Goal: Transaction & Acquisition: Purchase product/service

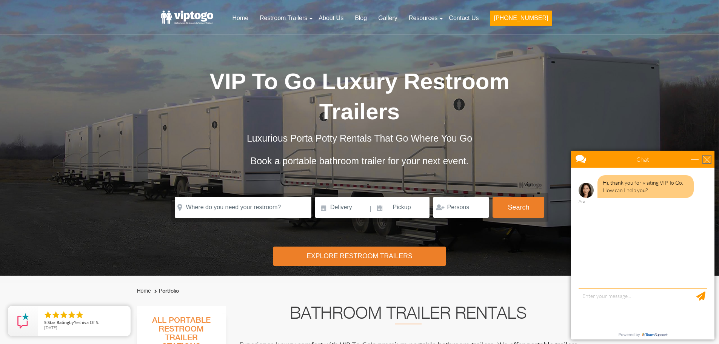
click at [710, 161] on div "close" at bounding box center [708, 160] width 8 height 8
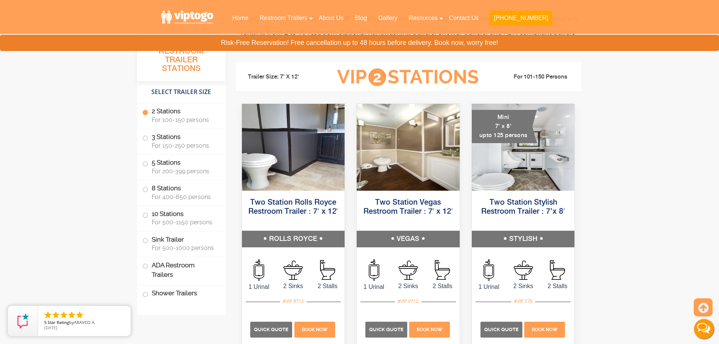
scroll to position [340, 0]
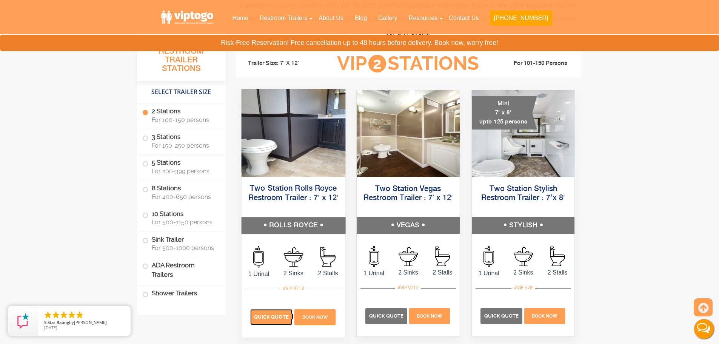
click at [279, 318] on span "Quick Quote" at bounding box center [271, 317] width 35 height 6
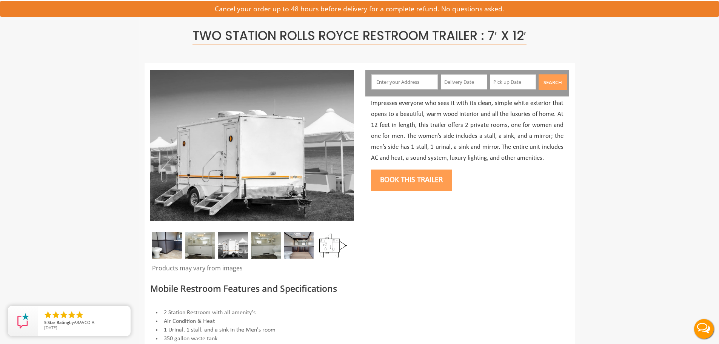
scroll to position [38, 0]
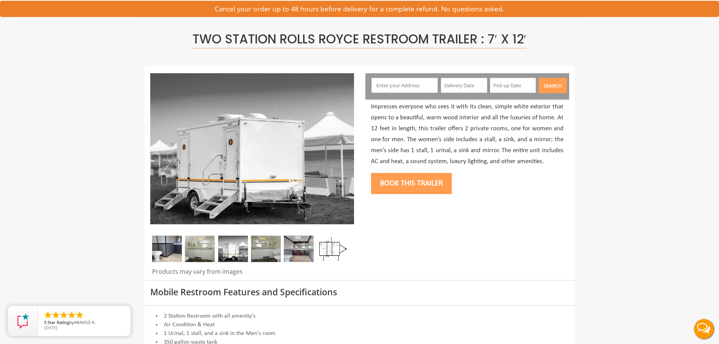
click at [429, 86] on input "text" at bounding box center [405, 85] width 66 height 15
click at [400, 85] on input "text" at bounding box center [405, 85] width 66 height 15
click at [207, 257] on img at bounding box center [200, 249] width 30 height 26
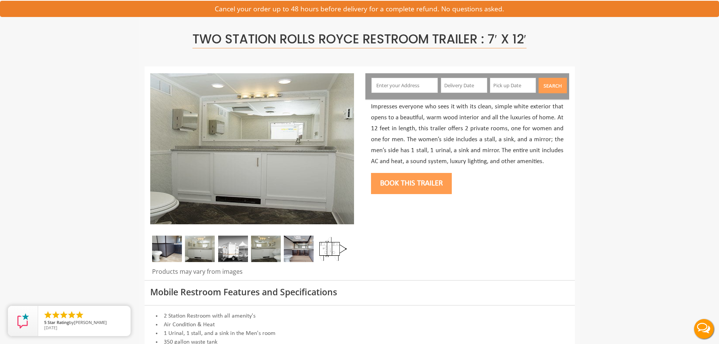
click at [223, 252] on img at bounding box center [233, 249] width 30 height 26
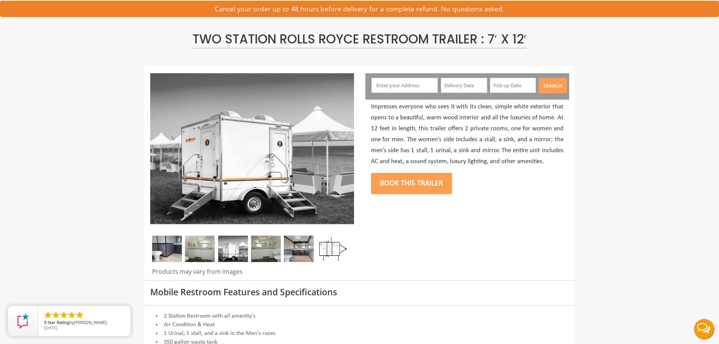
click at [253, 253] on img at bounding box center [266, 249] width 30 height 26
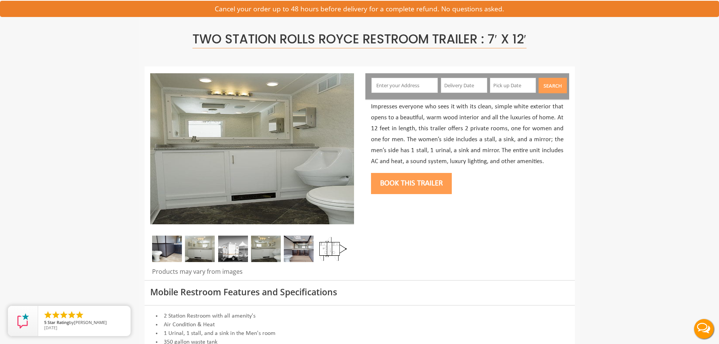
click at [289, 252] on img at bounding box center [299, 249] width 30 height 26
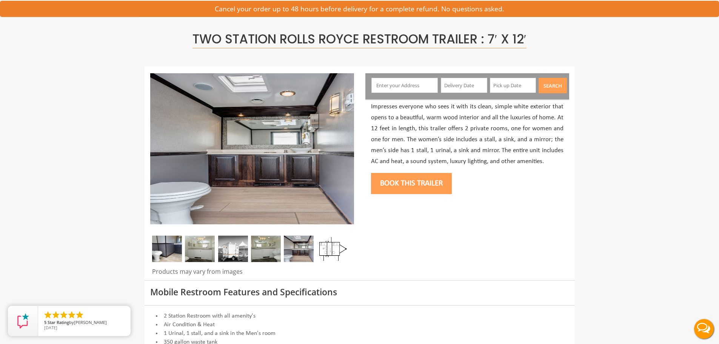
click at [338, 252] on img at bounding box center [332, 249] width 30 height 26
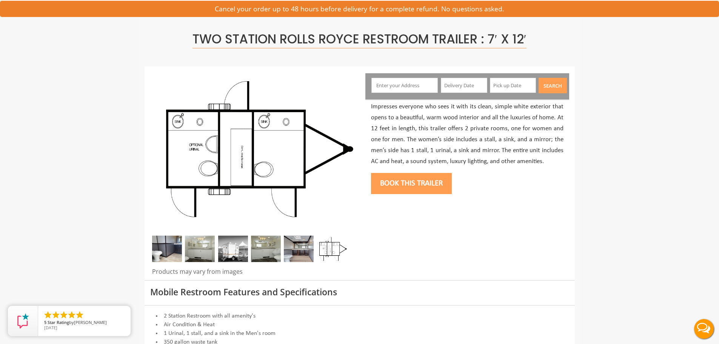
click at [179, 252] on img at bounding box center [167, 249] width 30 height 26
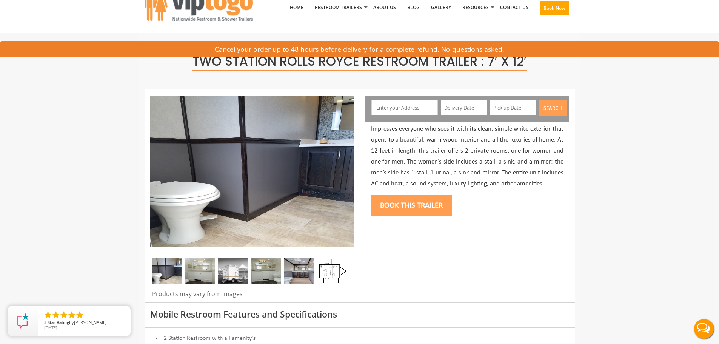
scroll to position [0, 0]
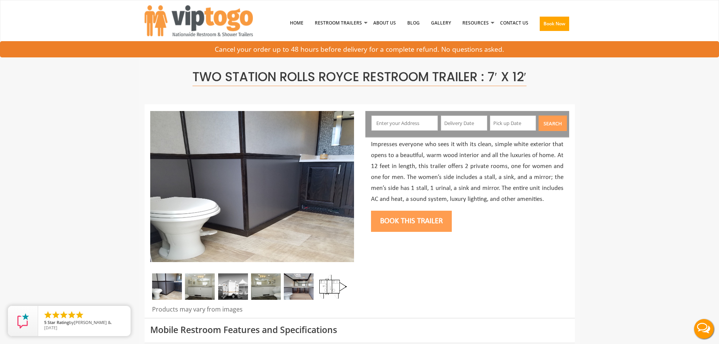
paste input "203 NJ 33"
type input "203 NJ-33, Manalapan Township, NJ, USA"
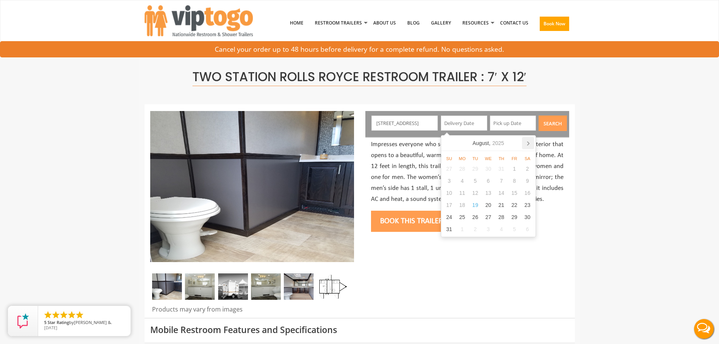
click at [529, 143] on icon at bounding box center [529, 144] width 2 height 4
click at [490, 194] on div "17" at bounding box center [488, 193] width 13 height 12
type input "[DATE]"
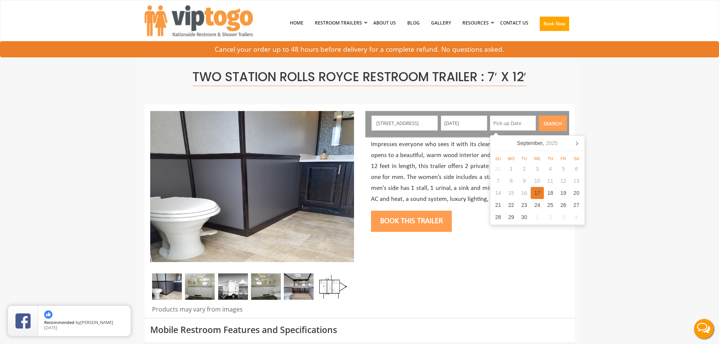
click at [537, 191] on div "17" at bounding box center [537, 193] width 13 height 12
type input "[DATE]"
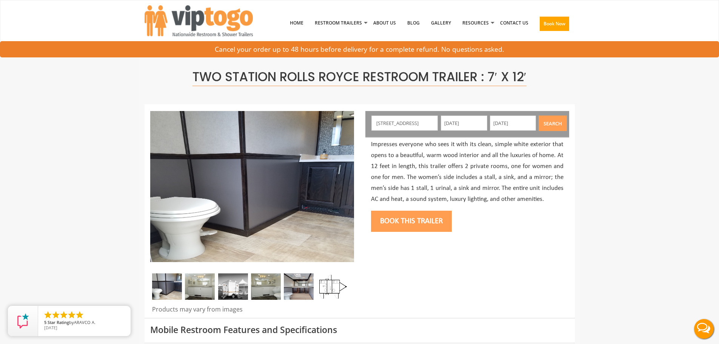
click at [552, 124] on button "Search" at bounding box center [553, 123] width 28 height 15
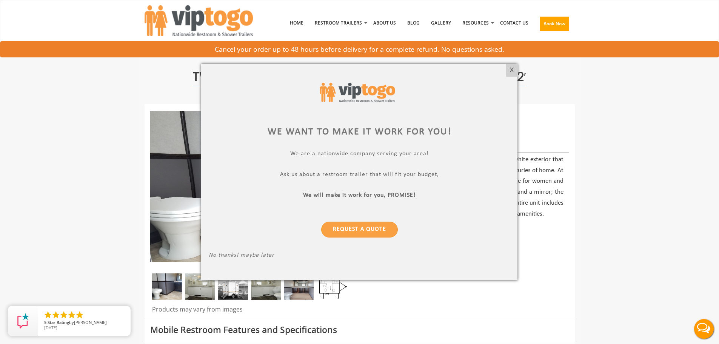
drag, startPoint x: 511, startPoint y: 71, endPoint x: 500, endPoint y: 67, distance: 11.9
click at [511, 71] on div "X" at bounding box center [512, 70] width 12 height 13
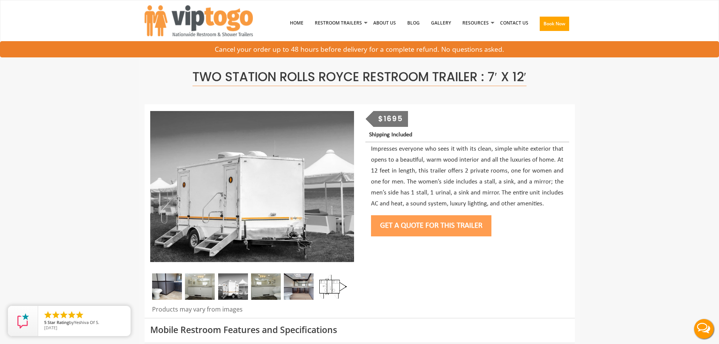
click at [408, 228] on button "Get a Quote for this Trailer" at bounding box center [431, 225] width 120 height 21
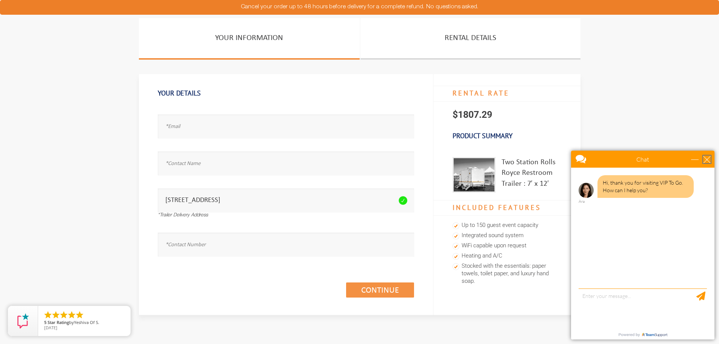
click at [706, 159] on div "close" at bounding box center [708, 160] width 8 height 8
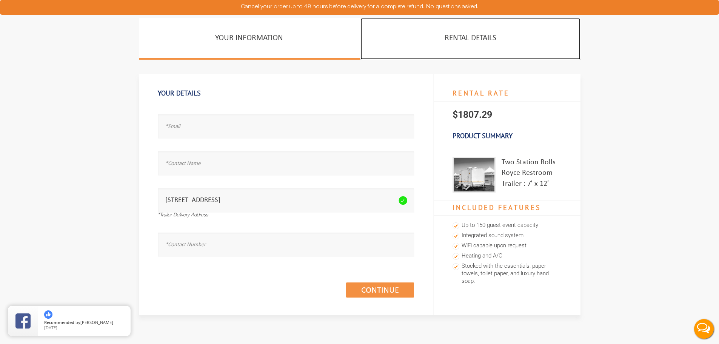
click at [477, 39] on link "Rental Details" at bounding box center [471, 39] width 220 height 42
click at [461, 34] on link "Rental Details" at bounding box center [471, 39] width 220 height 42
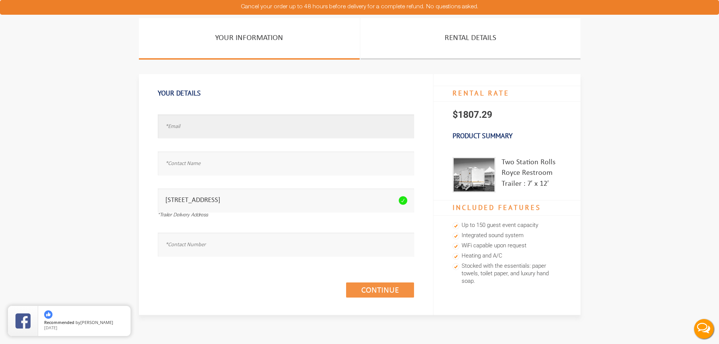
click at [200, 123] on input "text" at bounding box center [286, 126] width 256 height 24
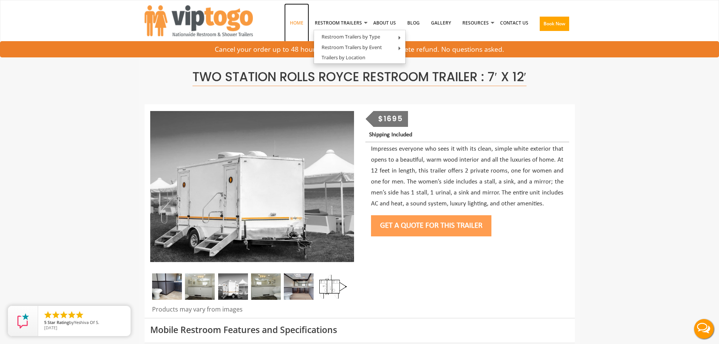
click at [298, 20] on link "Home" at bounding box center [296, 22] width 25 height 39
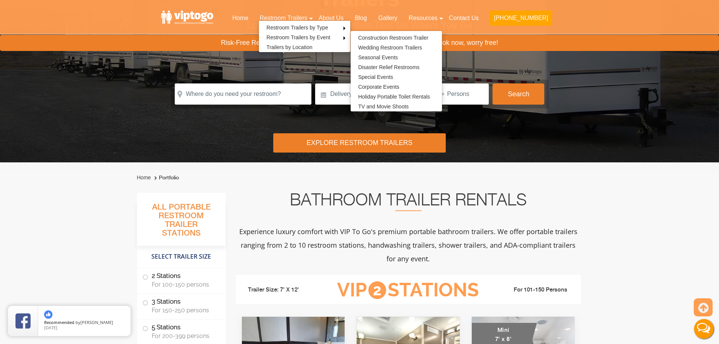
click at [375, 140] on div "Explore Restroom Trailers" at bounding box center [359, 142] width 173 height 19
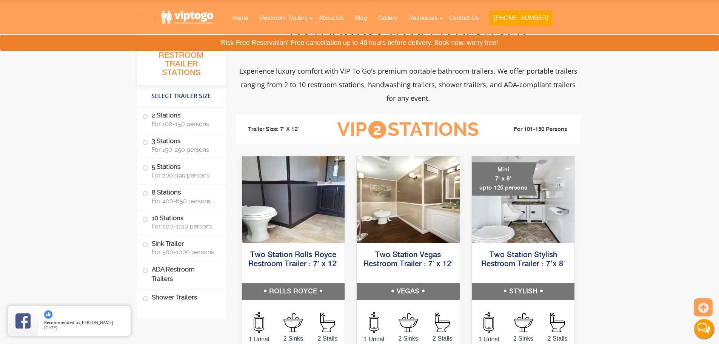
scroll to position [276, 0]
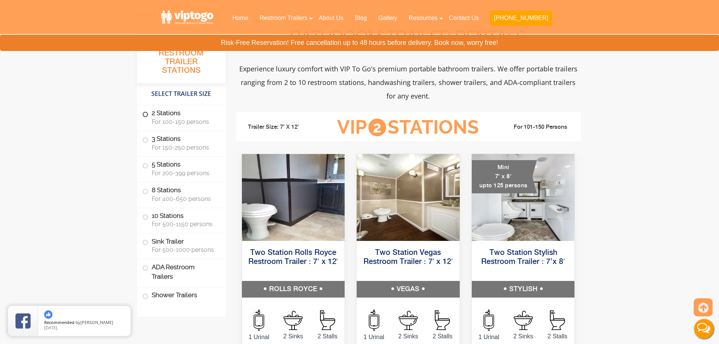
click at [146, 114] on span at bounding box center [145, 114] width 3 height 3
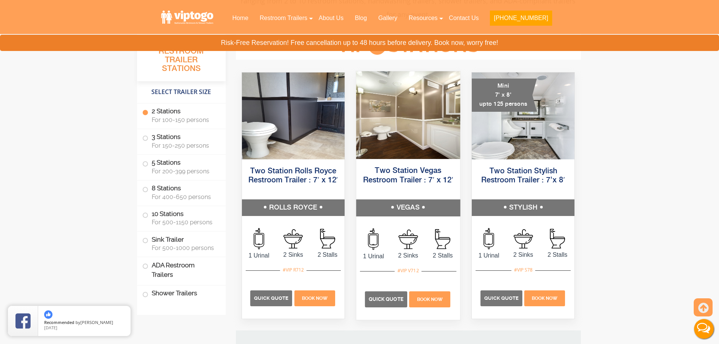
scroll to position [358, 0]
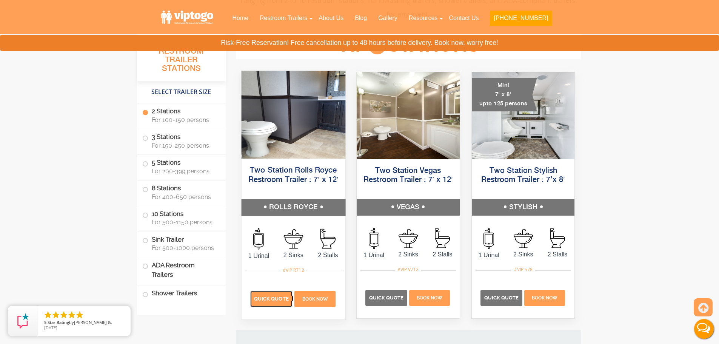
click at [273, 296] on span "Quick Quote" at bounding box center [271, 299] width 35 height 6
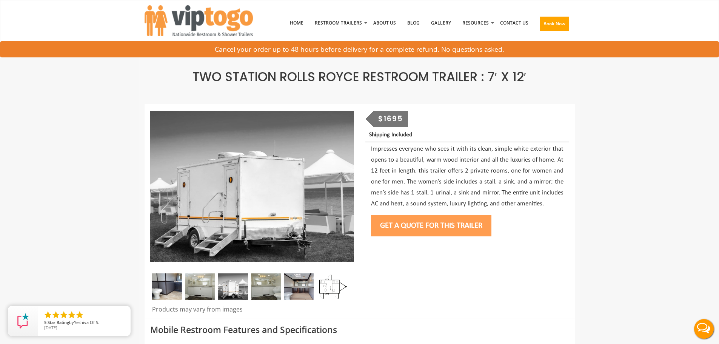
click at [391, 115] on div "$1695" at bounding box center [391, 119] width 35 height 16
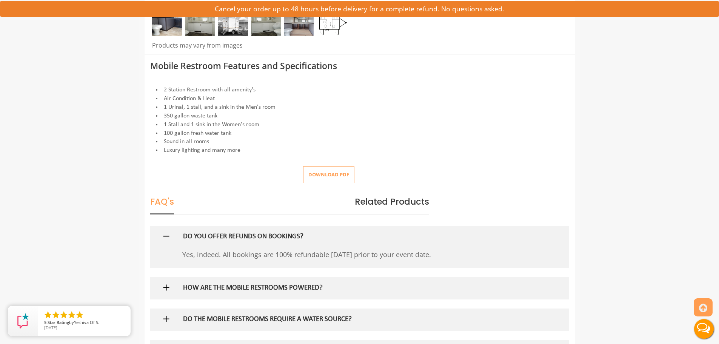
scroll to position [264, 0]
click at [332, 173] on button "Download pdf" at bounding box center [328, 174] width 51 height 17
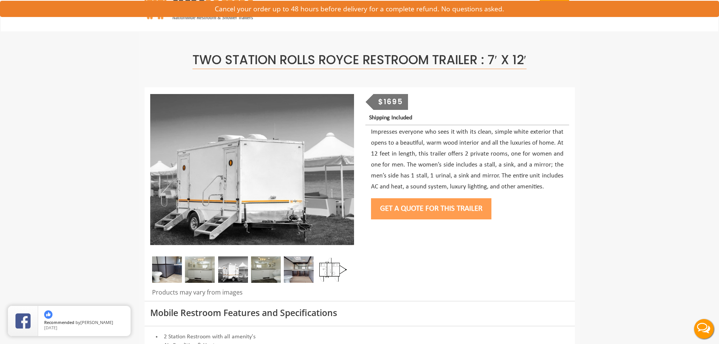
scroll to position [0, 0]
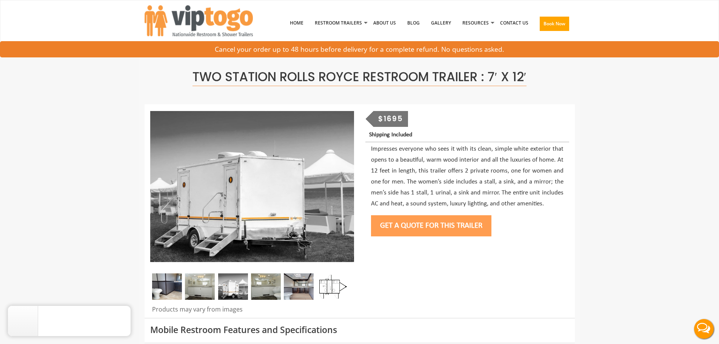
click at [428, 225] on button "Get a Quote for this Trailer" at bounding box center [431, 225] width 120 height 21
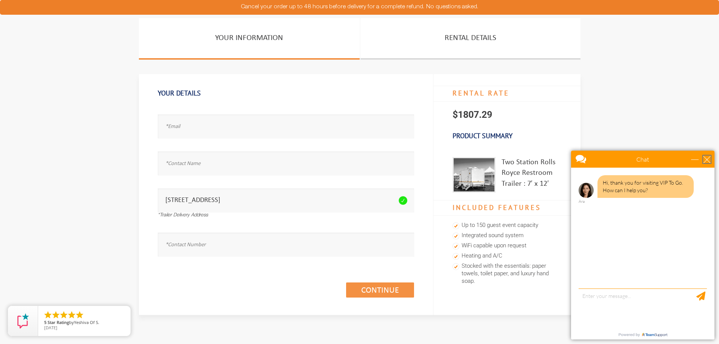
click at [707, 158] on div "close" at bounding box center [708, 160] width 8 height 8
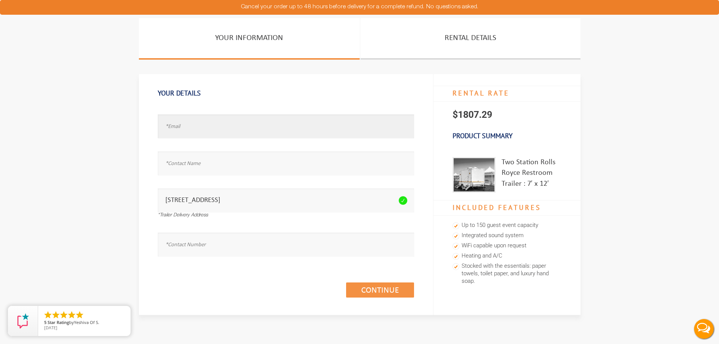
click at [207, 128] on input "text" at bounding box center [286, 126] width 256 height 24
type input "amartin@arcodb.com"
type input "Ann Martin"
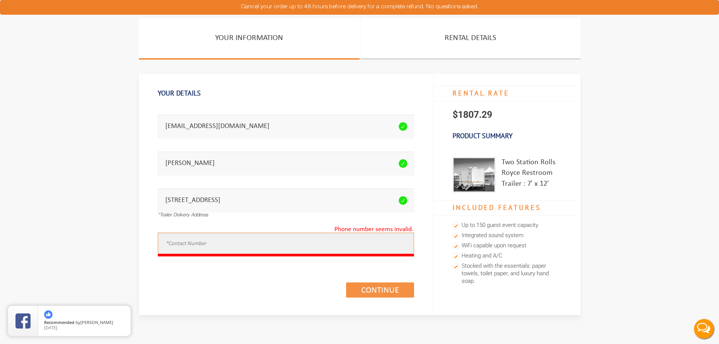
paste input "484-751-1834"
type input "484-751-1834"
click at [380, 290] on link "Continue (1/3)" at bounding box center [380, 289] width 68 height 15
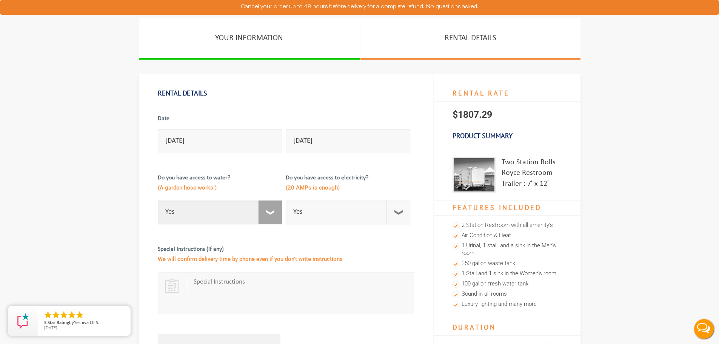
click at [272, 211] on select "Select Option Yes No" at bounding box center [220, 213] width 125 height 24
select select "No"
click at [158, 201] on select "Select Option Yes No" at bounding box center [220, 213] width 125 height 24
checkbox input "true"
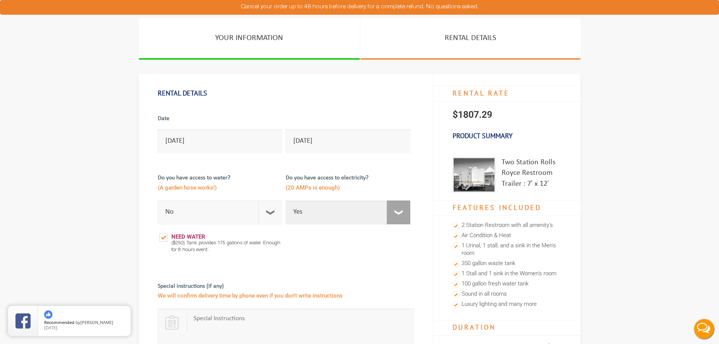
click at [399, 208] on select "Select Option Yes No" at bounding box center [348, 213] width 125 height 24
select select "No"
click at [286, 201] on select "Select Option Yes No" at bounding box center [348, 213] width 125 height 24
checkbox input "true"
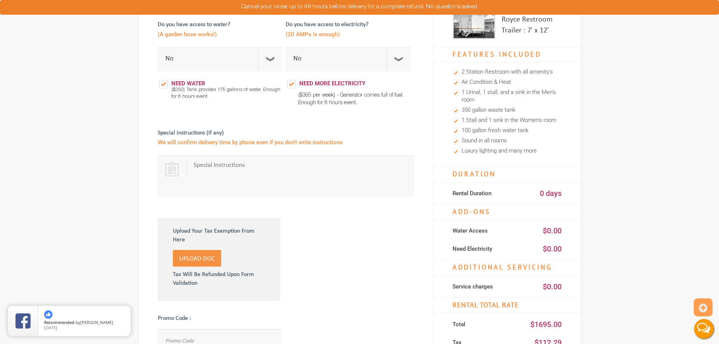
scroll to position [151, 0]
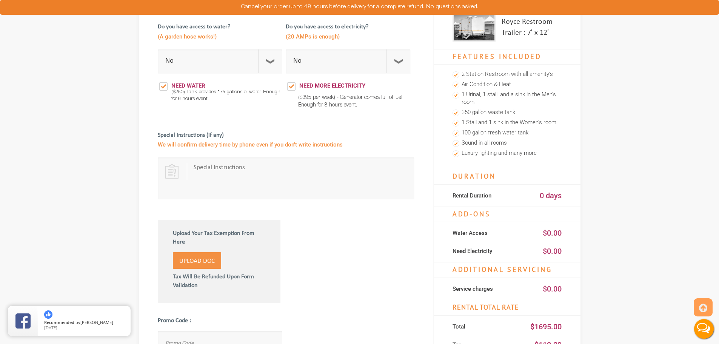
click at [550, 192] on div "0 days" at bounding box center [534, 195] width 55 height 14
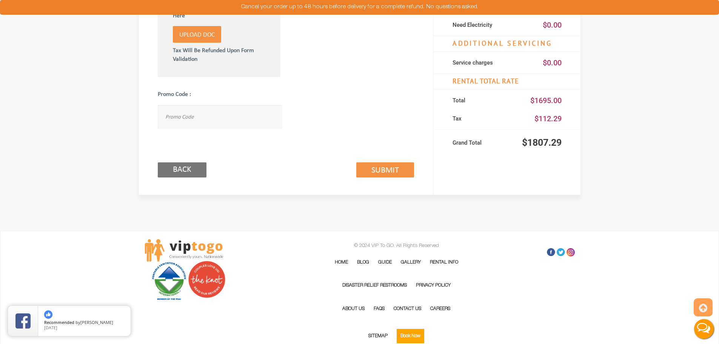
scroll to position [378, 0]
click at [185, 171] on input "Back" at bounding box center [182, 169] width 49 height 15
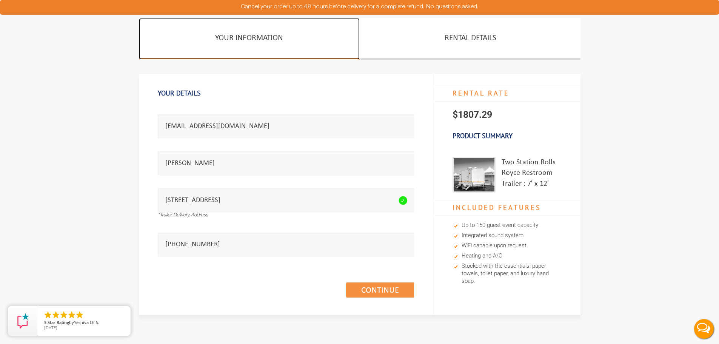
click at [250, 36] on link "Your Information" at bounding box center [249, 39] width 221 height 42
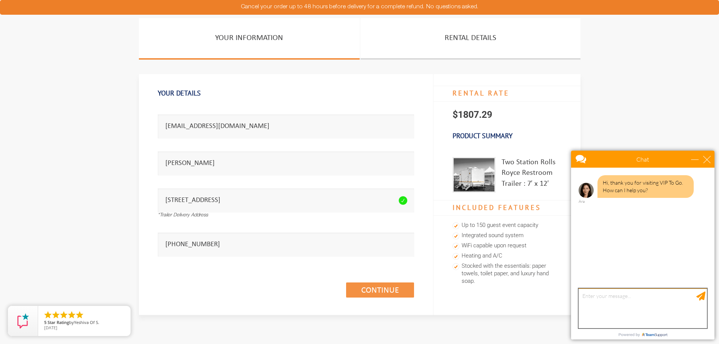
click at [608, 297] on textarea "type your message" at bounding box center [643, 309] width 128 height 40
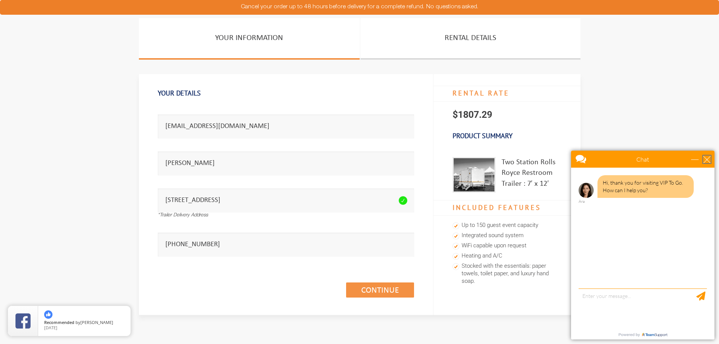
click at [709, 158] on div "close" at bounding box center [708, 160] width 8 height 8
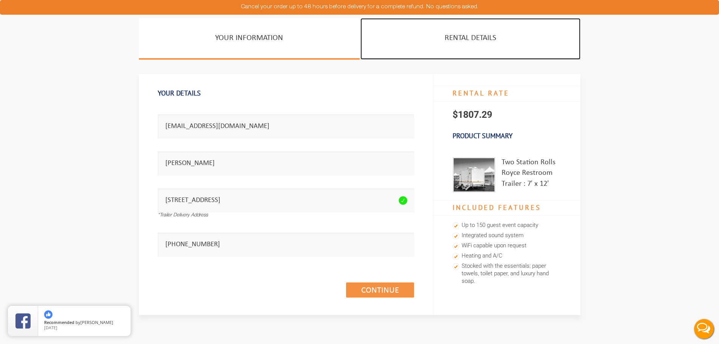
click at [472, 36] on link "Rental Details" at bounding box center [471, 39] width 220 height 42
click at [470, 37] on link "Rental Details" at bounding box center [471, 39] width 220 height 42
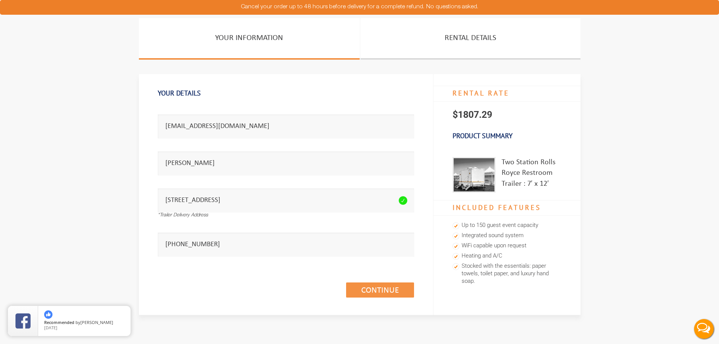
click at [250, 10] on div "Cancel your order up to 48 hours before delivery for a complete refund. No ques…" at bounding box center [359, 7] width 719 height 15
drag, startPoint x: 440, startPoint y: 6, endPoint x: 278, endPoint y: 0, distance: 162.5
click at [433, 6] on div "Cancel your order up to 48 hours before delivery for a complete refund. No ques…" at bounding box center [359, 7] width 719 height 15
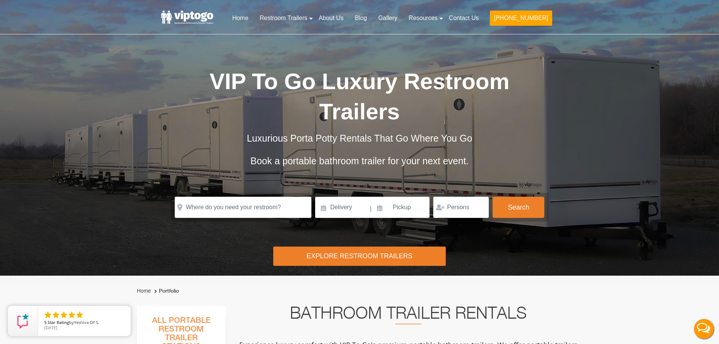
click at [330, 252] on div "Explore Restroom Trailers" at bounding box center [359, 256] width 173 height 19
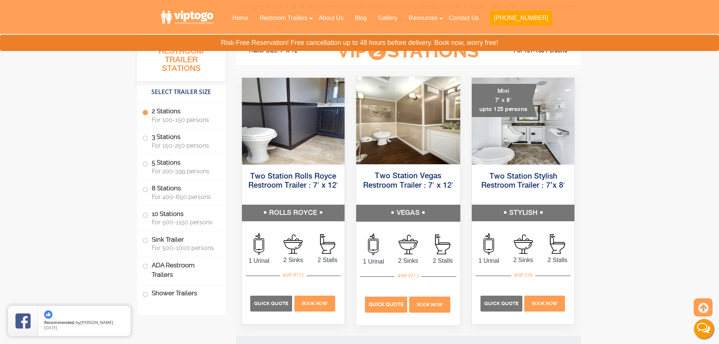
scroll to position [352, 0]
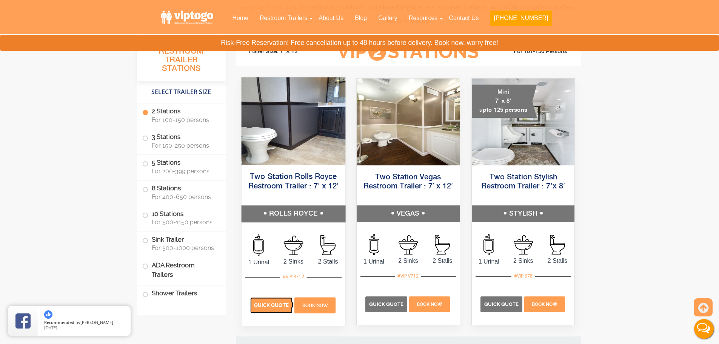
click at [267, 304] on span "Quick Quote" at bounding box center [271, 306] width 35 height 6
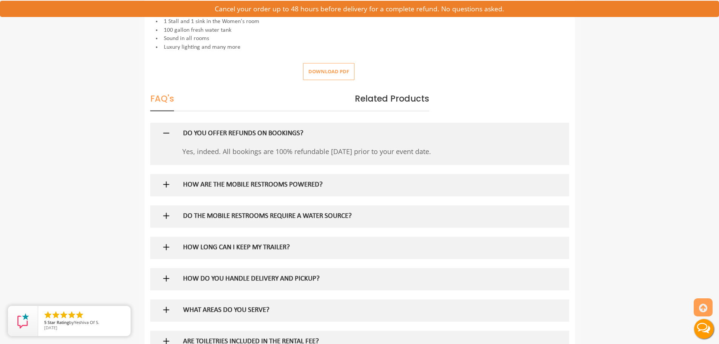
scroll to position [378, 0]
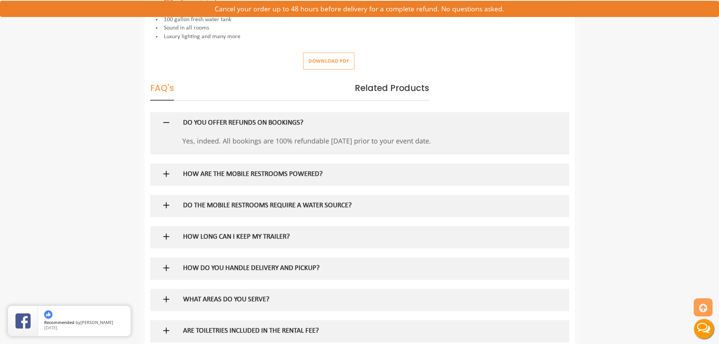
click at [163, 172] on img at bounding box center [166, 173] width 9 height 9
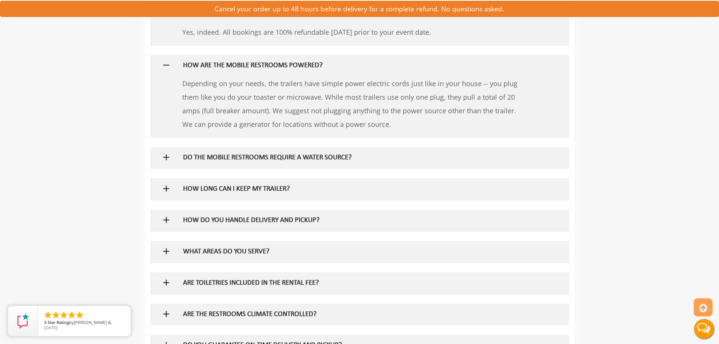
scroll to position [491, 0]
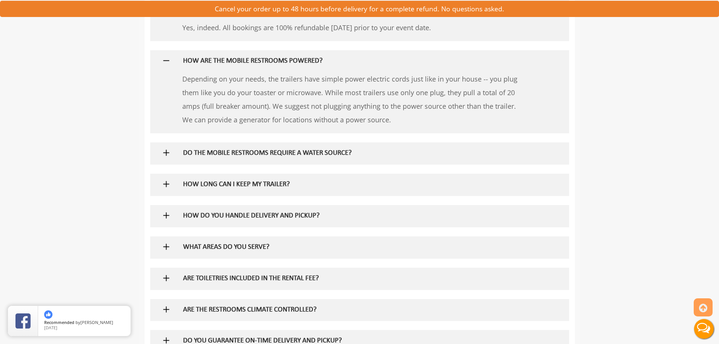
click at [164, 249] on img at bounding box center [166, 246] width 9 height 9
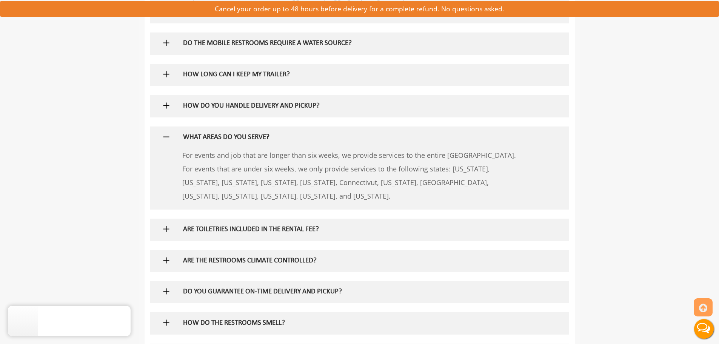
scroll to position [642, 0]
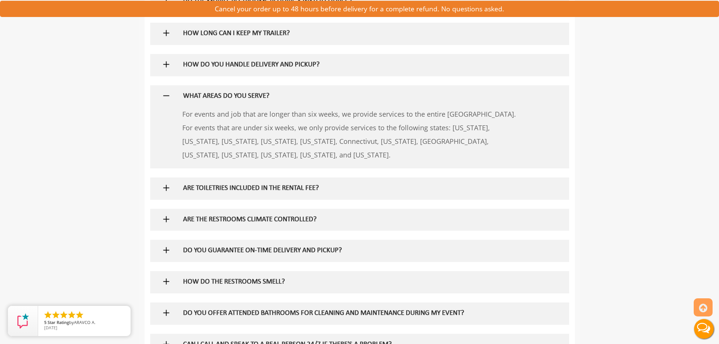
click at [165, 184] on img at bounding box center [166, 187] width 9 height 9
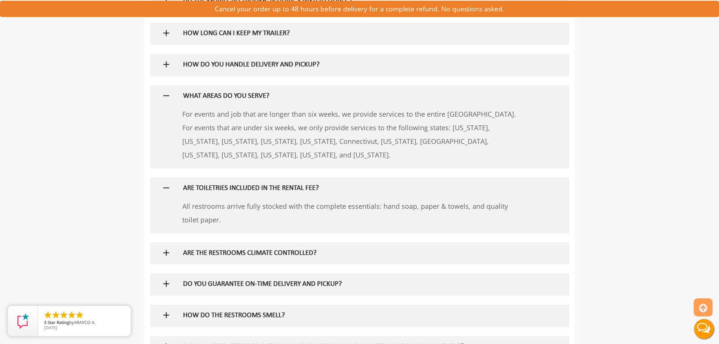
click at [166, 252] on img at bounding box center [166, 252] width 9 height 9
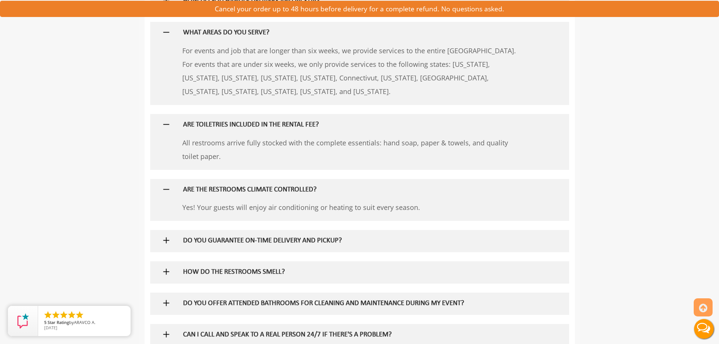
scroll to position [718, 0]
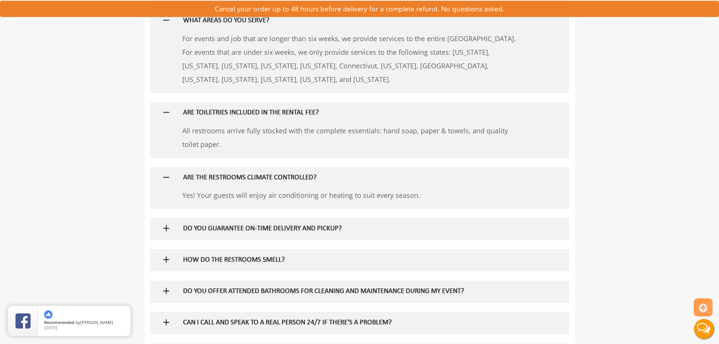
click at [166, 229] on img at bounding box center [166, 228] width 9 height 9
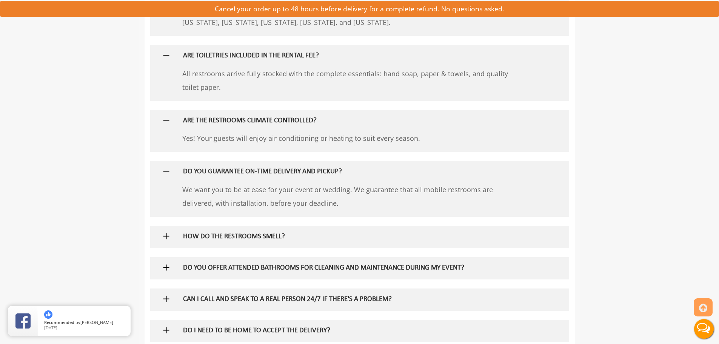
scroll to position [793, 0]
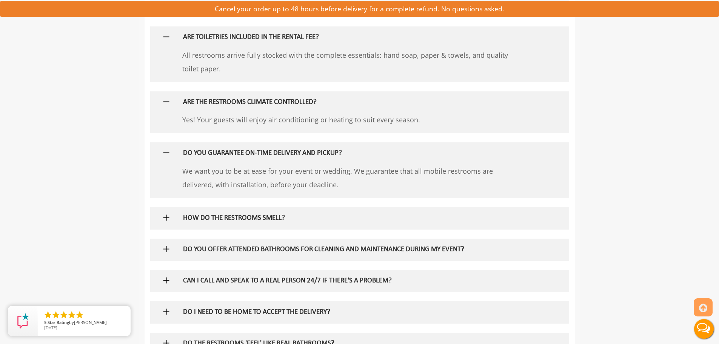
click at [169, 218] on img at bounding box center [166, 217] width 9 height 9
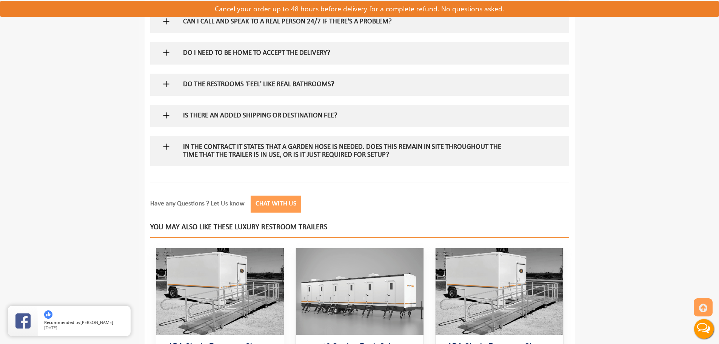
scroll to position [1095, 0]
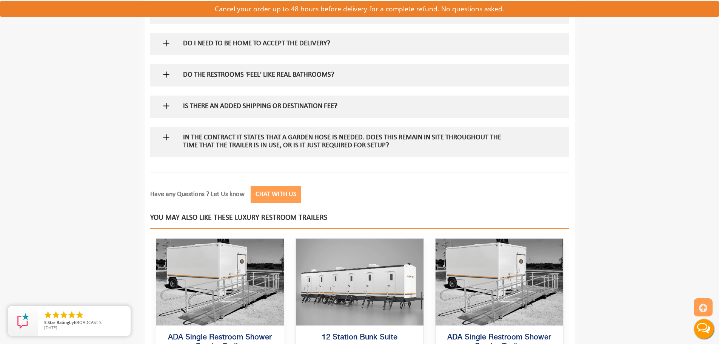
click at [259, 196] on button "Chat with Us" at bounding box center [276, 194] width 51 height 17
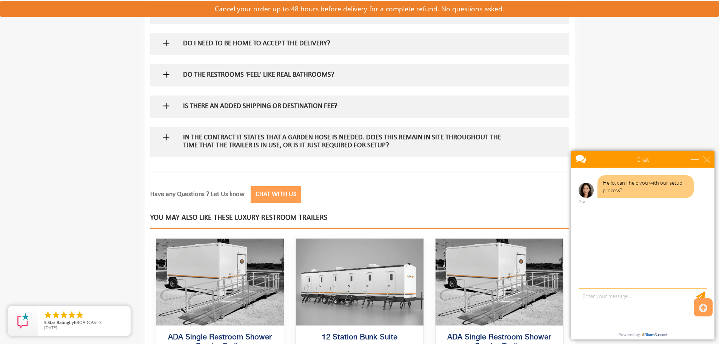
click at [606, 296] on textarea "type your message" at bounding box center [643, 309] width 128 height 40
click at [710, 157] on div "close" at bounding box center [708, 160] width 8 height 8
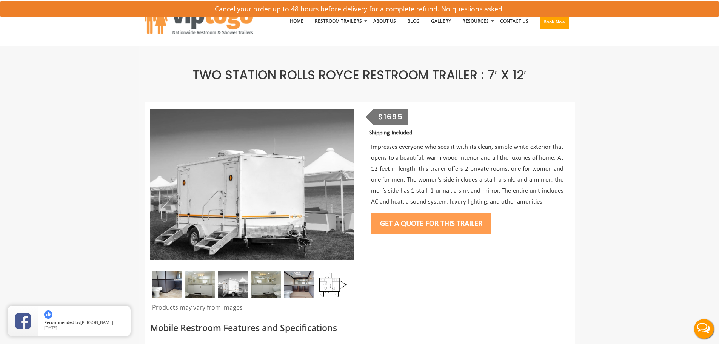
scroll to position [0, 0]
